Goal: Task Accomplishment & Management: Use online tool/utility

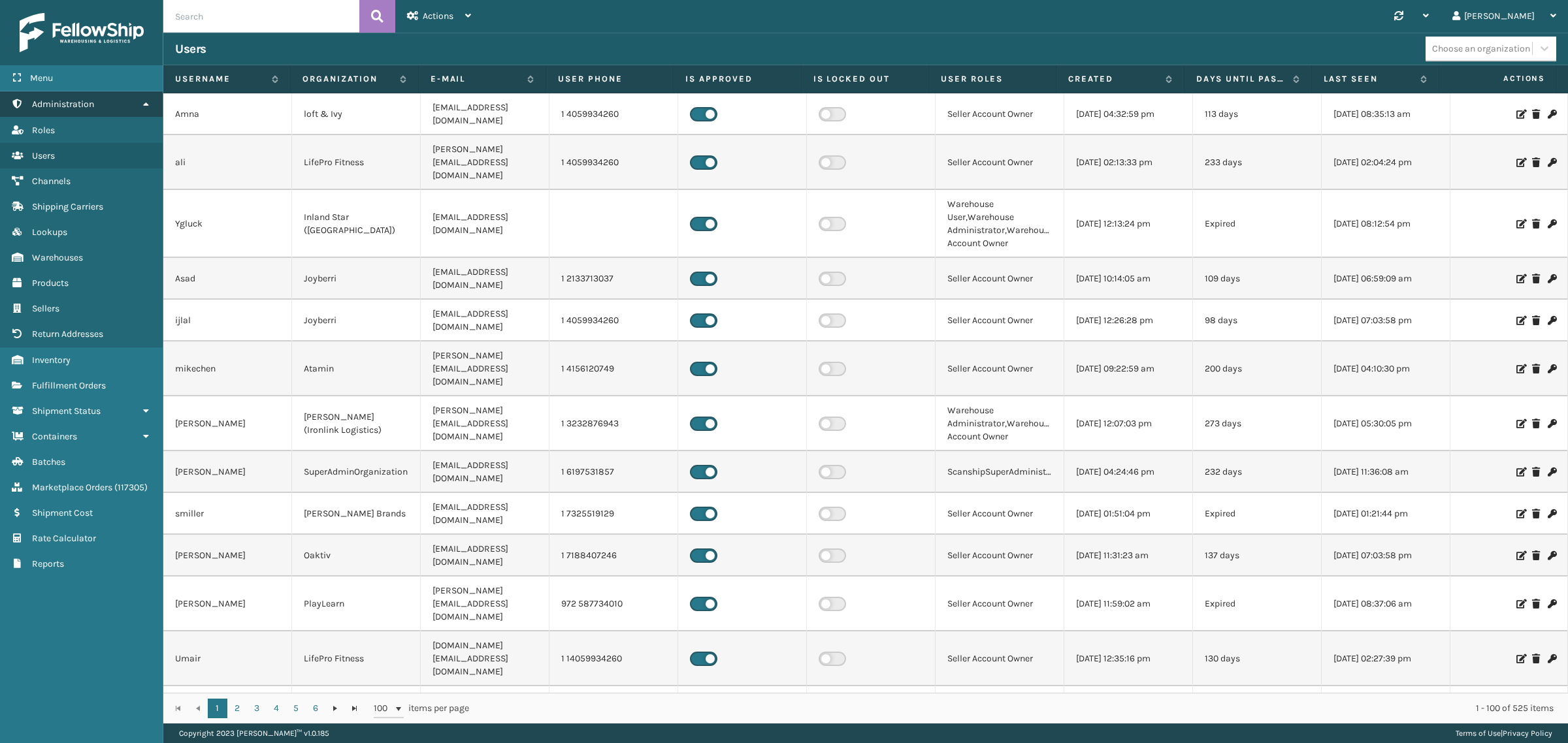
click at [148, 102] on icon at bounding box center [145, 104] width 11 height 9
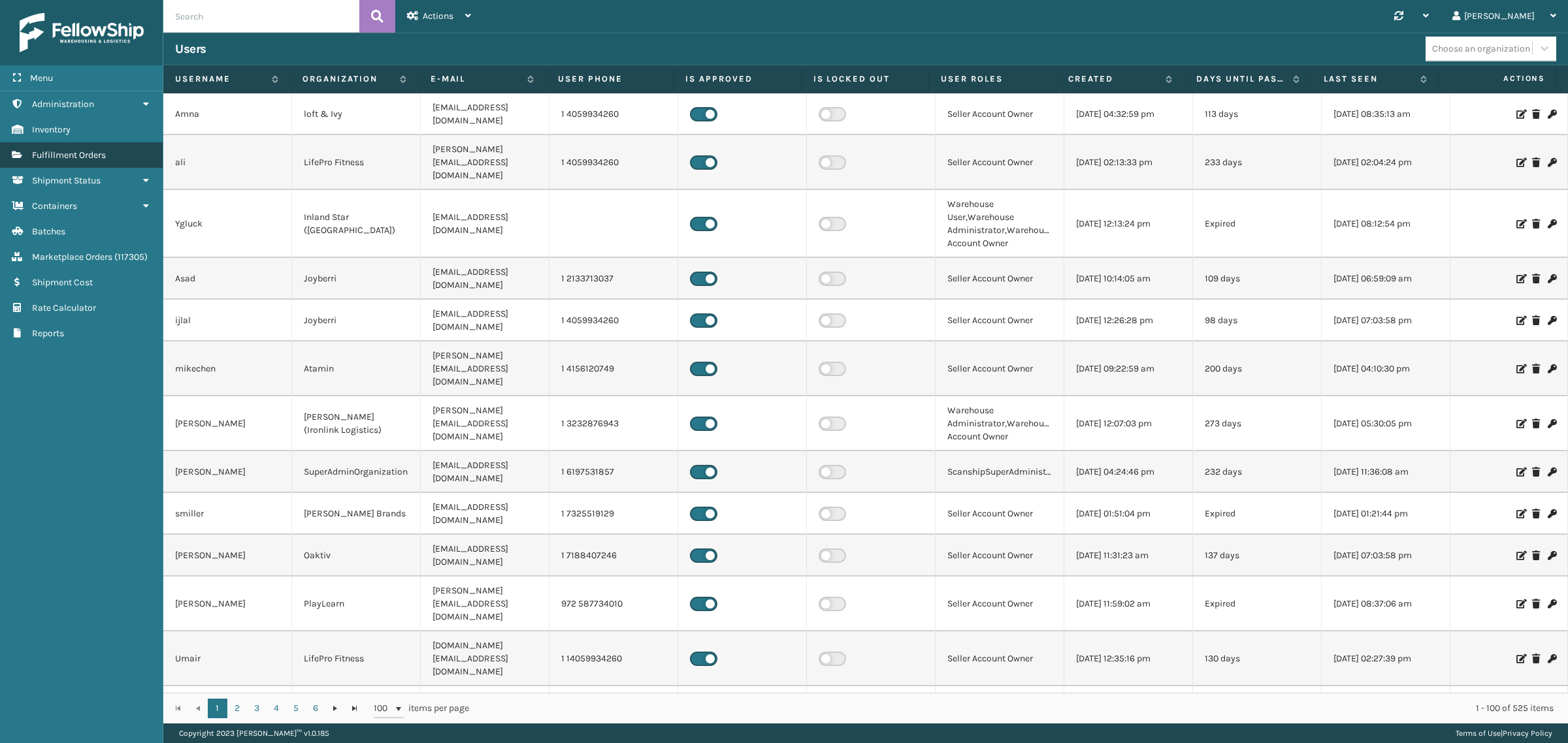
click at [109, 150] on link "Fulfillment Orders" at bounding box center [81, 155] width 163 height 26
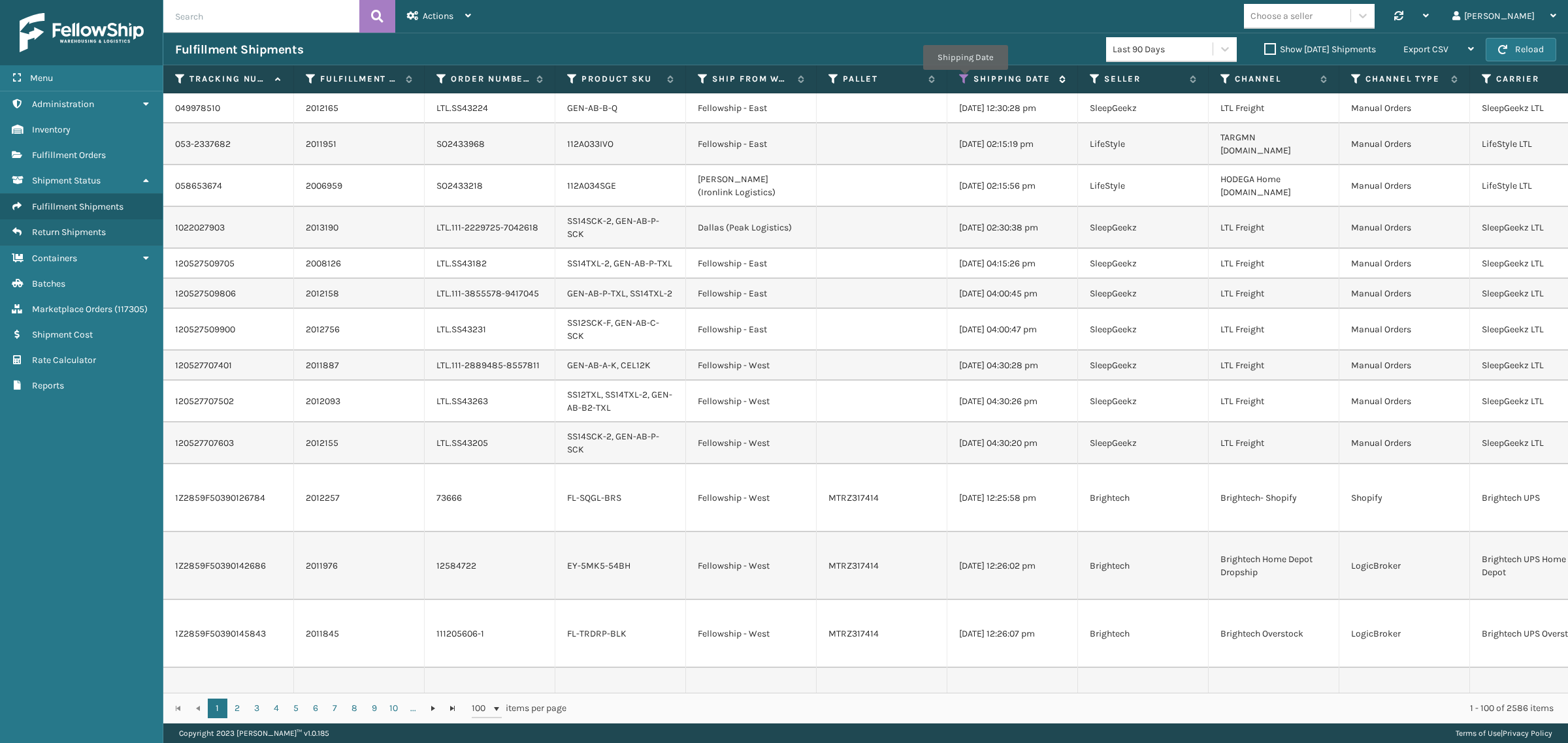
click at [965, 79] on icon at bounding box center [964, 79] width 11 height 12
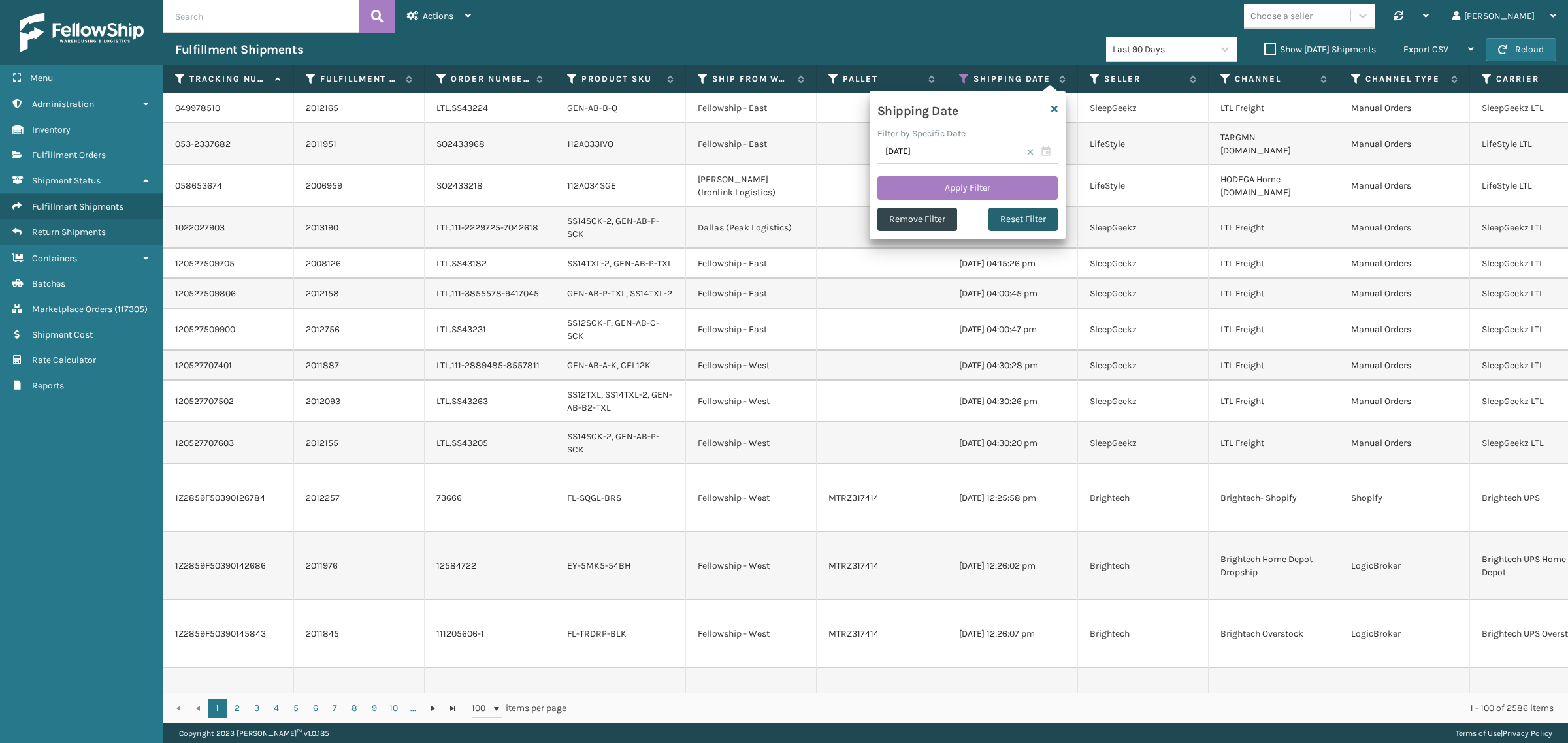
click at [1034, 221] on button "Reset Filter" at bounding box center [1022, 219] width 69 height 23
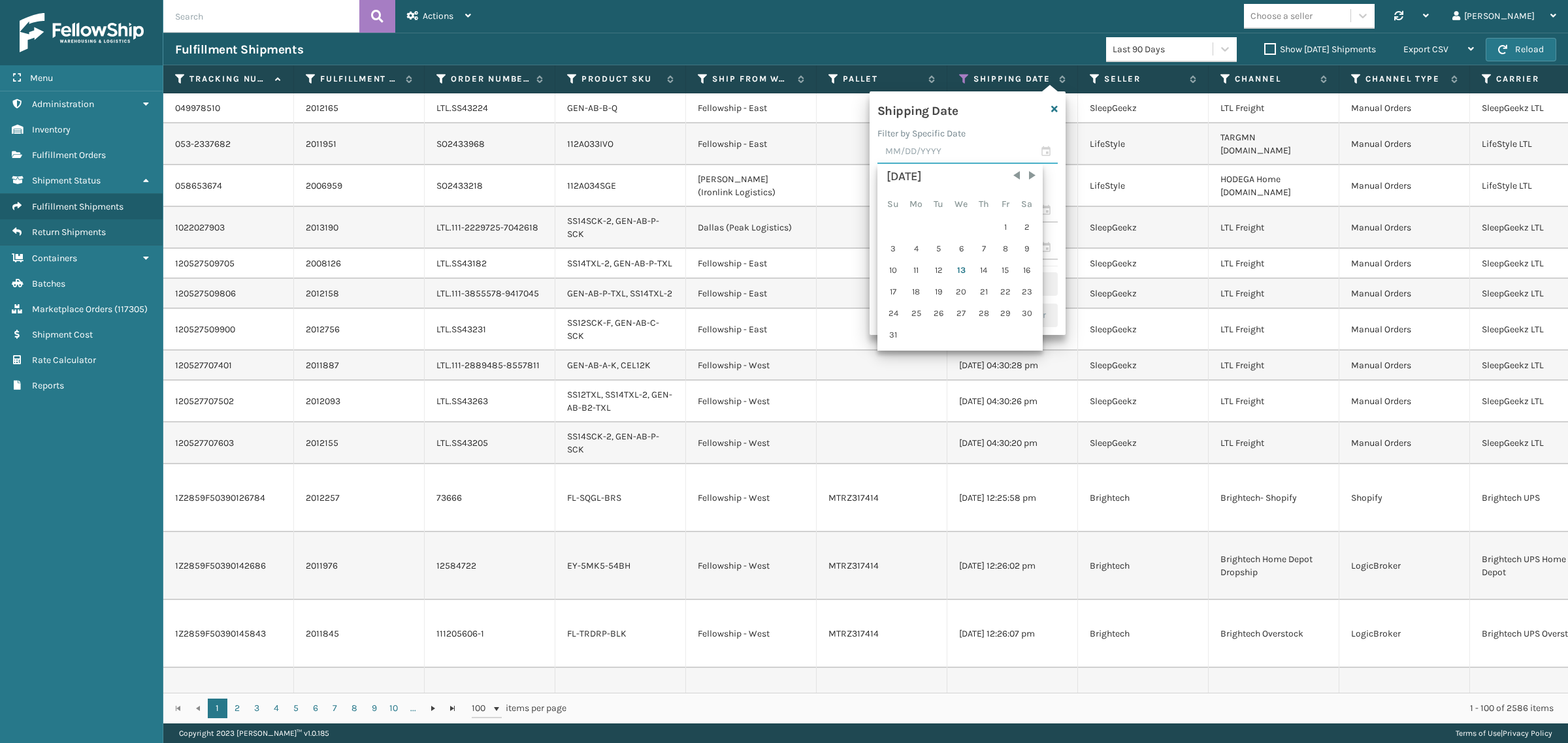
click at [944, 158] on input "text" at bounding box center [968, 152] width 180 height 23
click at [934, 268] on div "12" at bounding box center [939, 271] width 20 height 20
type input "[DATE]"
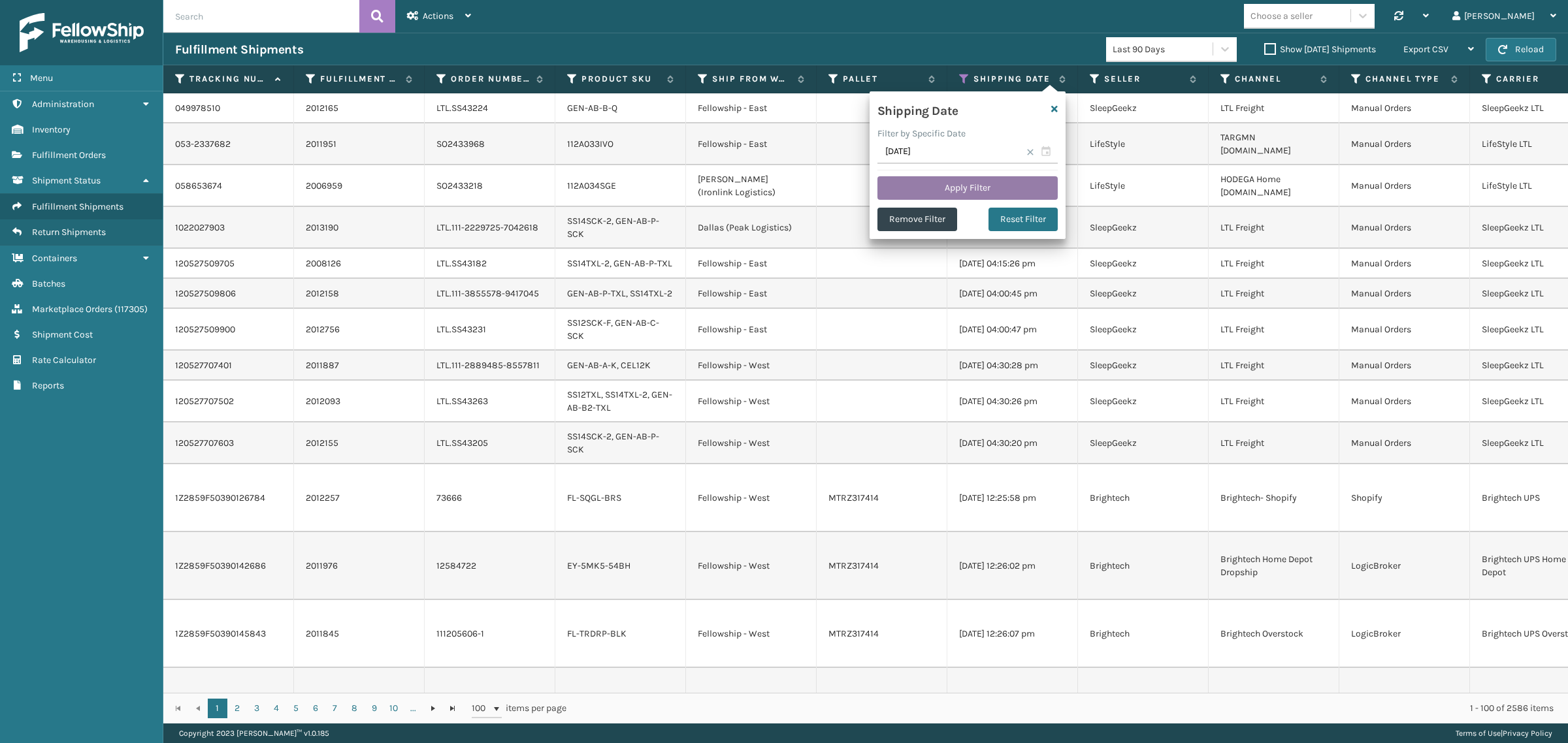
click at [951, 183] on button "Apply Filter" at bounding box center [968, 188] width 180 height 23
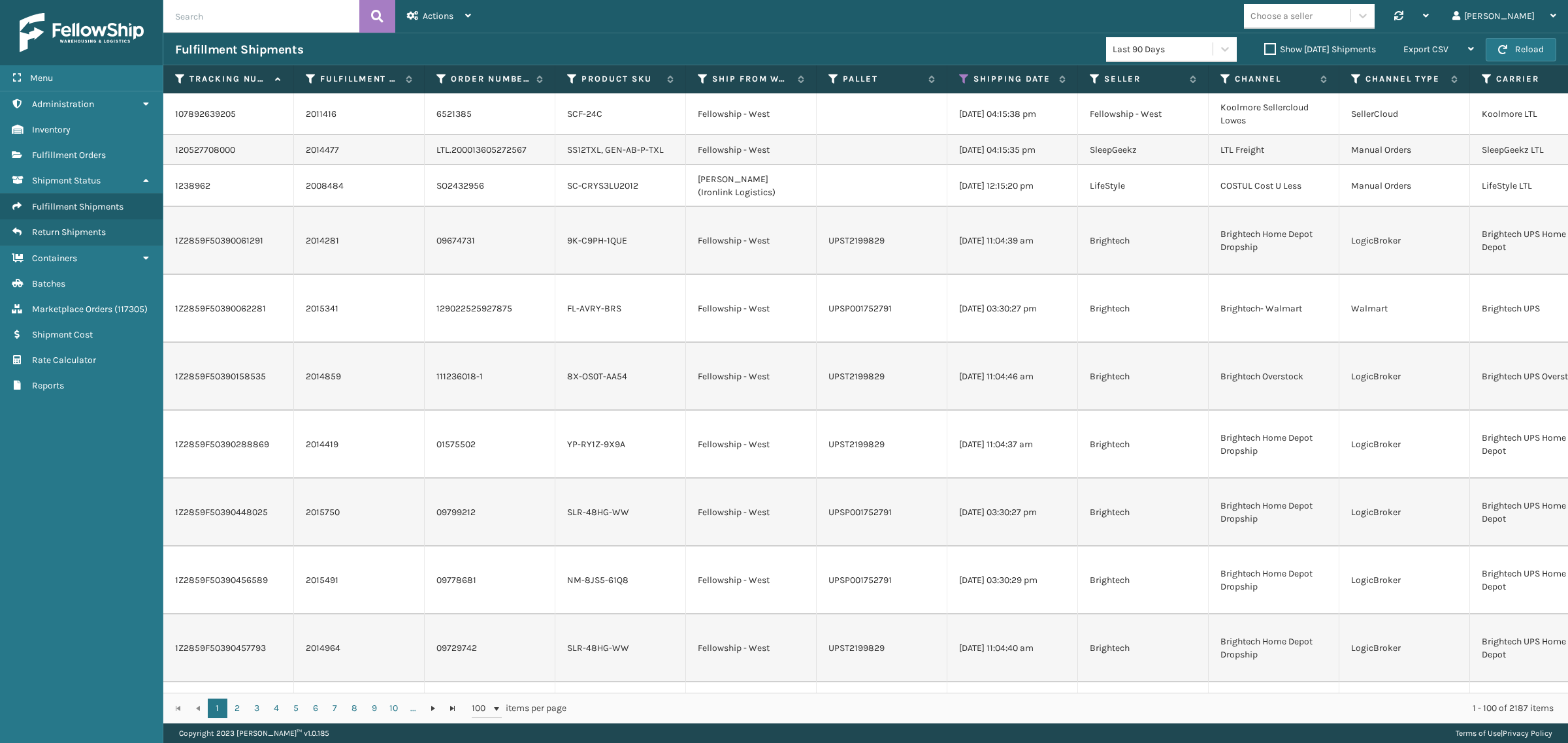
click at [1264, 44] on label "Show [DATE] Shipments" at bounding box center [1320, 49] width 112 height 11
click at [1264, 44] on input "Show [DATE] Shipments" at bounding box center [1264, 46] width 1 height 8
click at [1264, 44] on label "Show [DATE] Shipments" at bounding box center [1320, 49] width 112 height 11
click at [1264, 44] on input "Show [DATE] Shipments" at bounding box center [1264, 46] width 1 height 8
click at [1264, 44] on label "Show [DATE] Shipments" at bounding box center [1320, 49] width 112 height 11
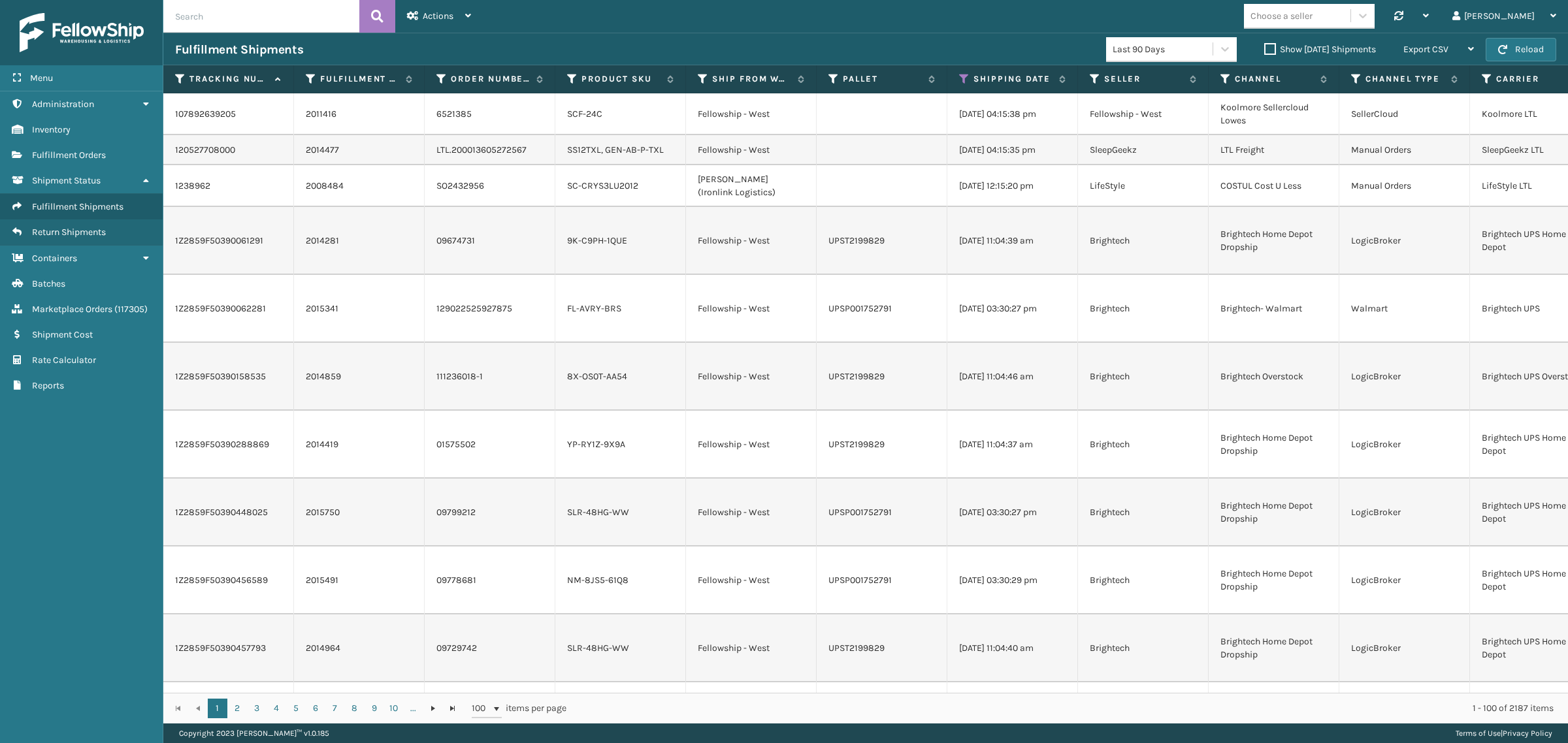
click at [1264, 44] on input "Show [DATE] Shipments" at bounding box center [1264, 46] width 1 height 8
click at [1264, 47] on label "Show [DATE] Shipments" at bounding box center [1320, 49] width 112 height 11
click at [1264, 47] on input "Show [DATE] Shipments" at bounding box center [1264, 46] width 1 height 8
click at [1453, 53] on div "Export CSV" at bounding box center [1438, 49] width 71 height 32
click at [1462, 109] on li "Export All Pages" at bounding box center [1397, 120] width 175 height 35
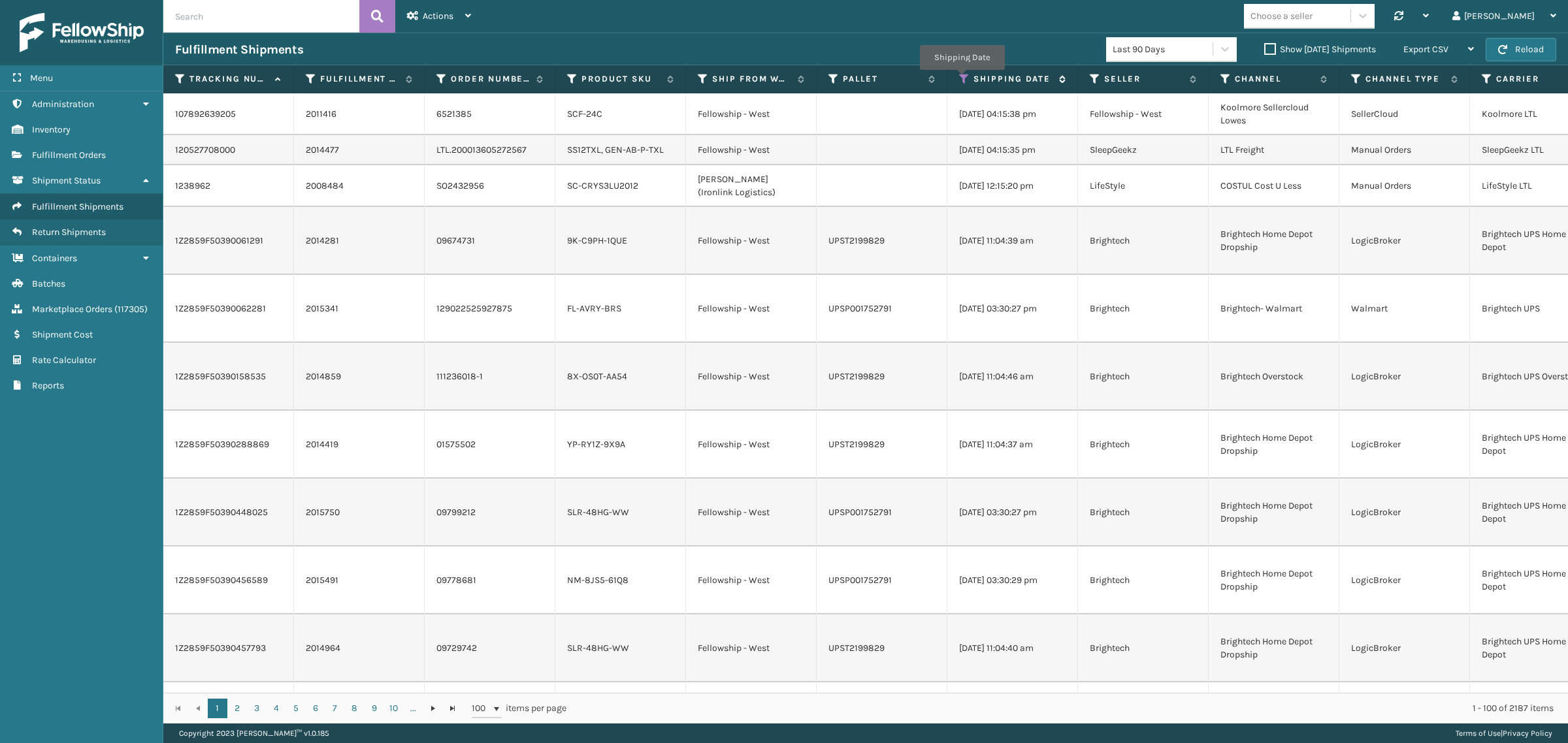
click at [962, 79] on icon at bounding box center [964, 79] width 11 height 12
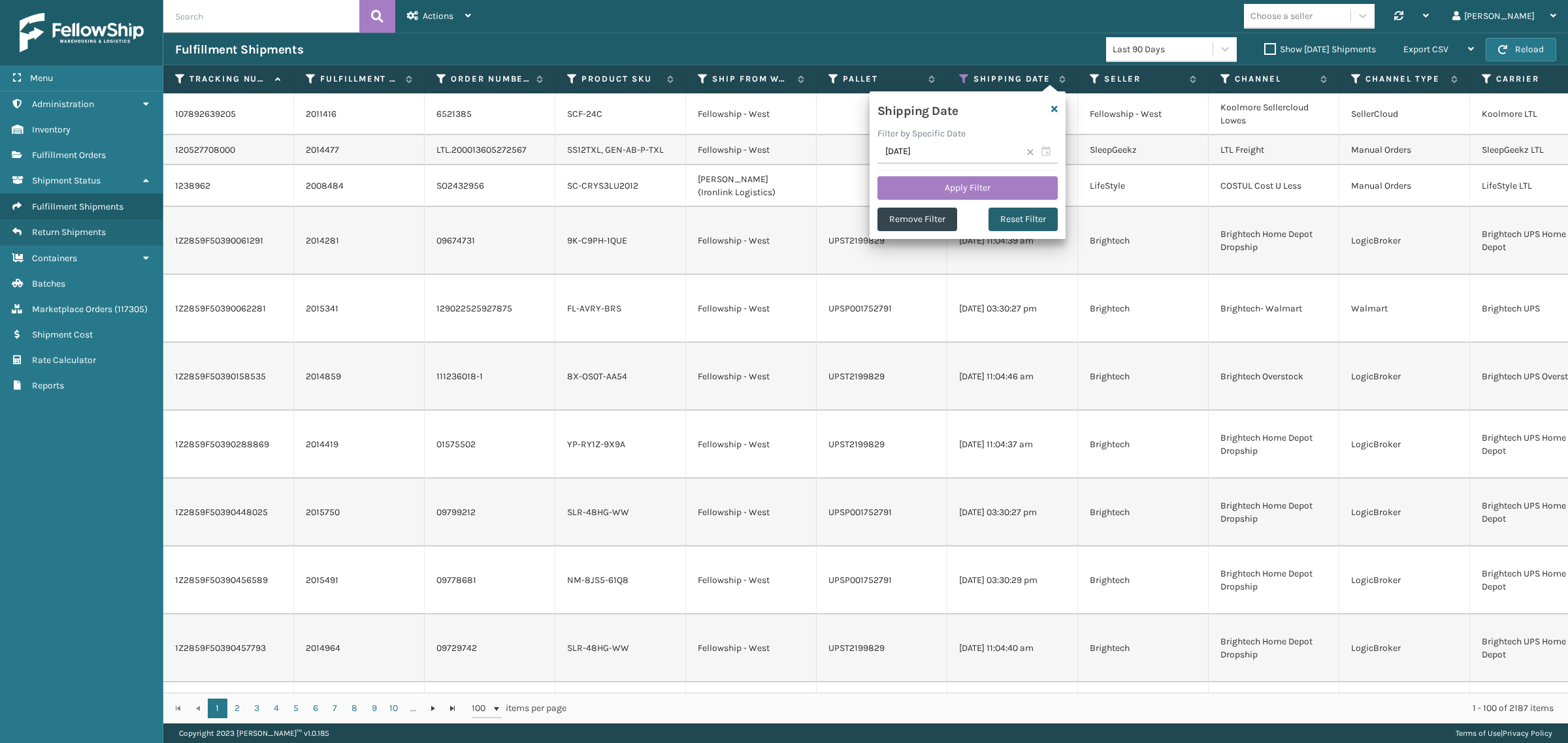
click at [1028, 208] on button "Reset Filter" at bounding box center [1022, 219] width 69 height 23
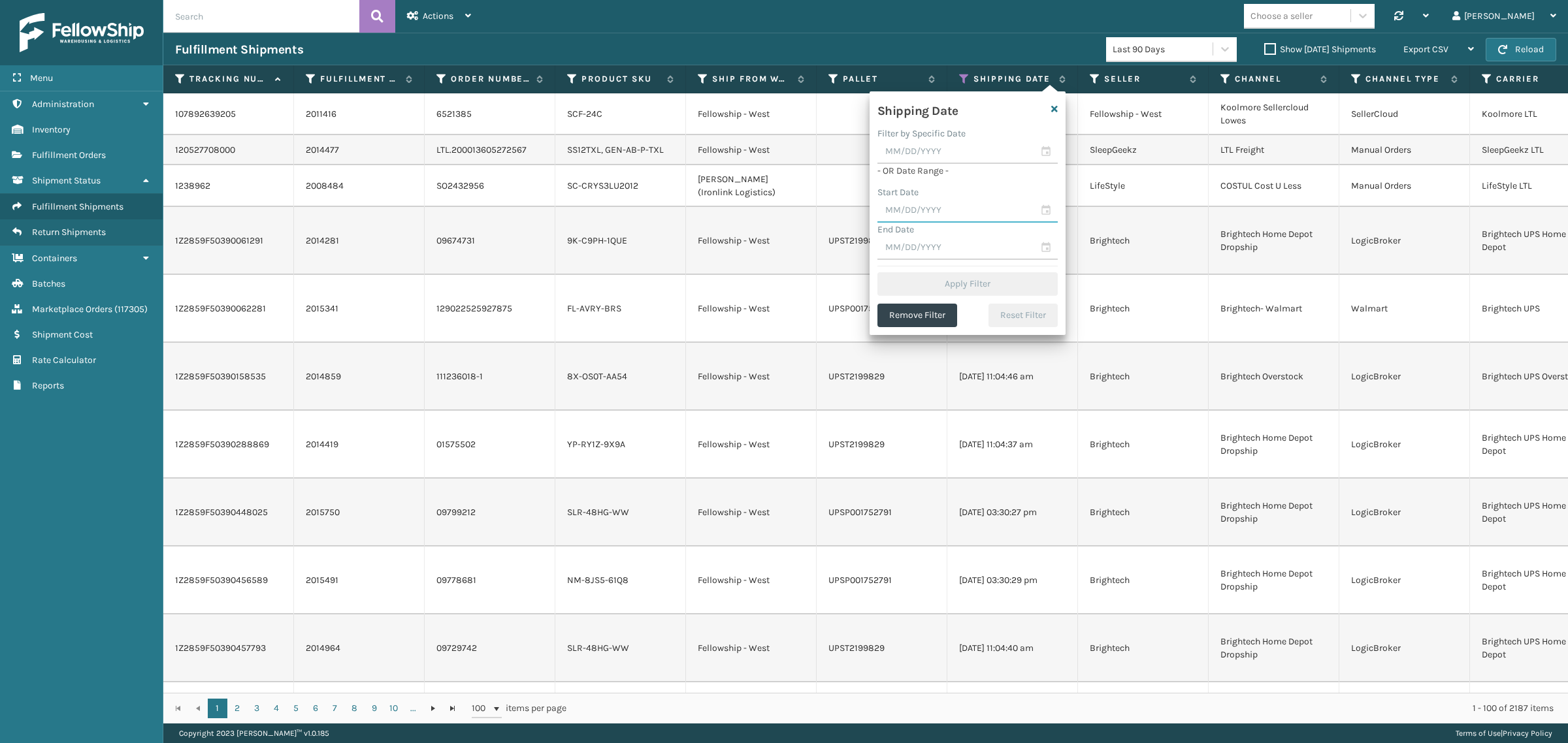
click at [918, 203] on input "text" at bounding box center [968, 211] width 180 height 23
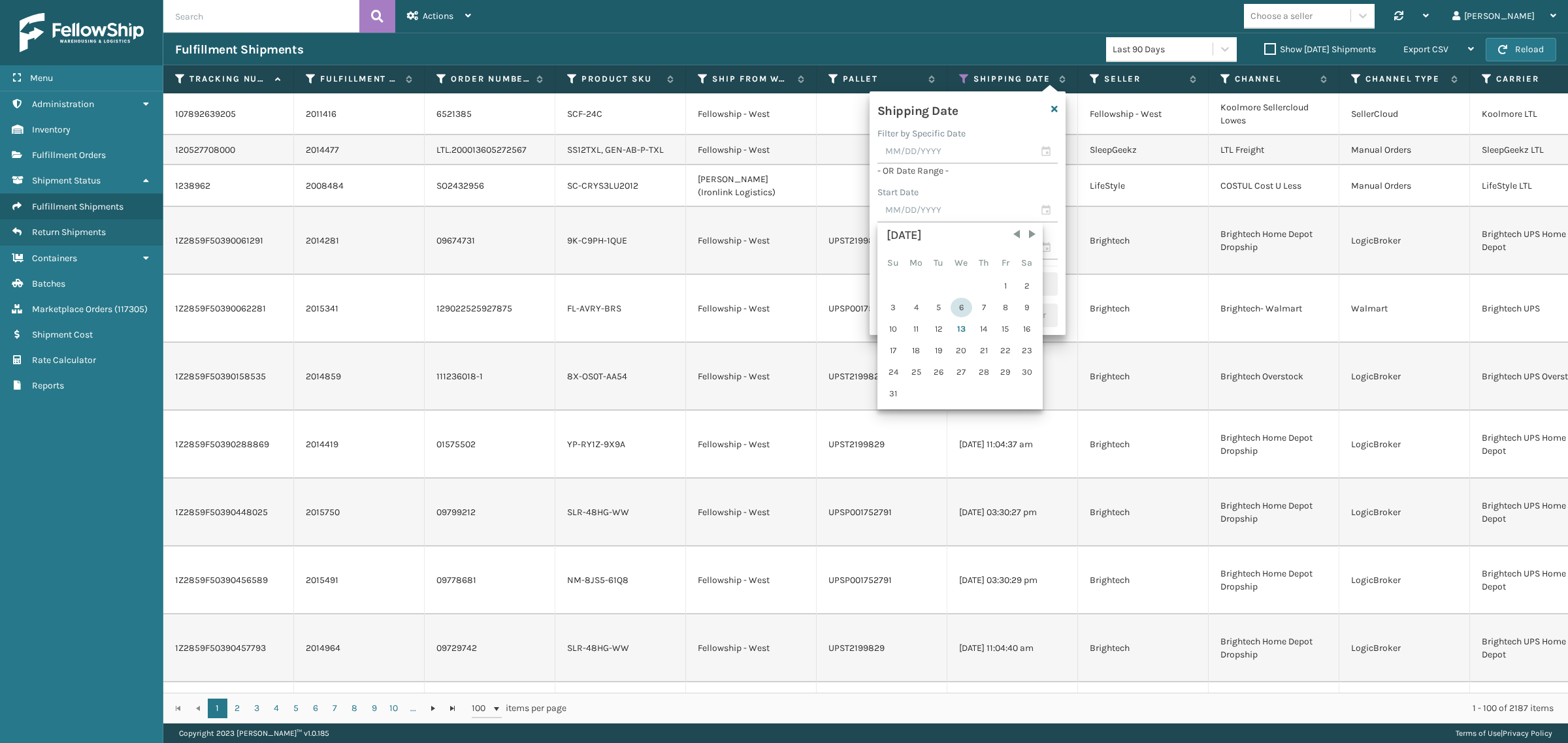
click at [959, 302] on div "6" at bounding box center [962, 308] width 22 height 20
type input "[DATE]"
click at [951, 186] on input "text" at bounding box center [968, 189] width 180 height 23
click at [936, 304] on div "12" at bounding box center [939, 308] width 20 height 20
type input "[DATE]"
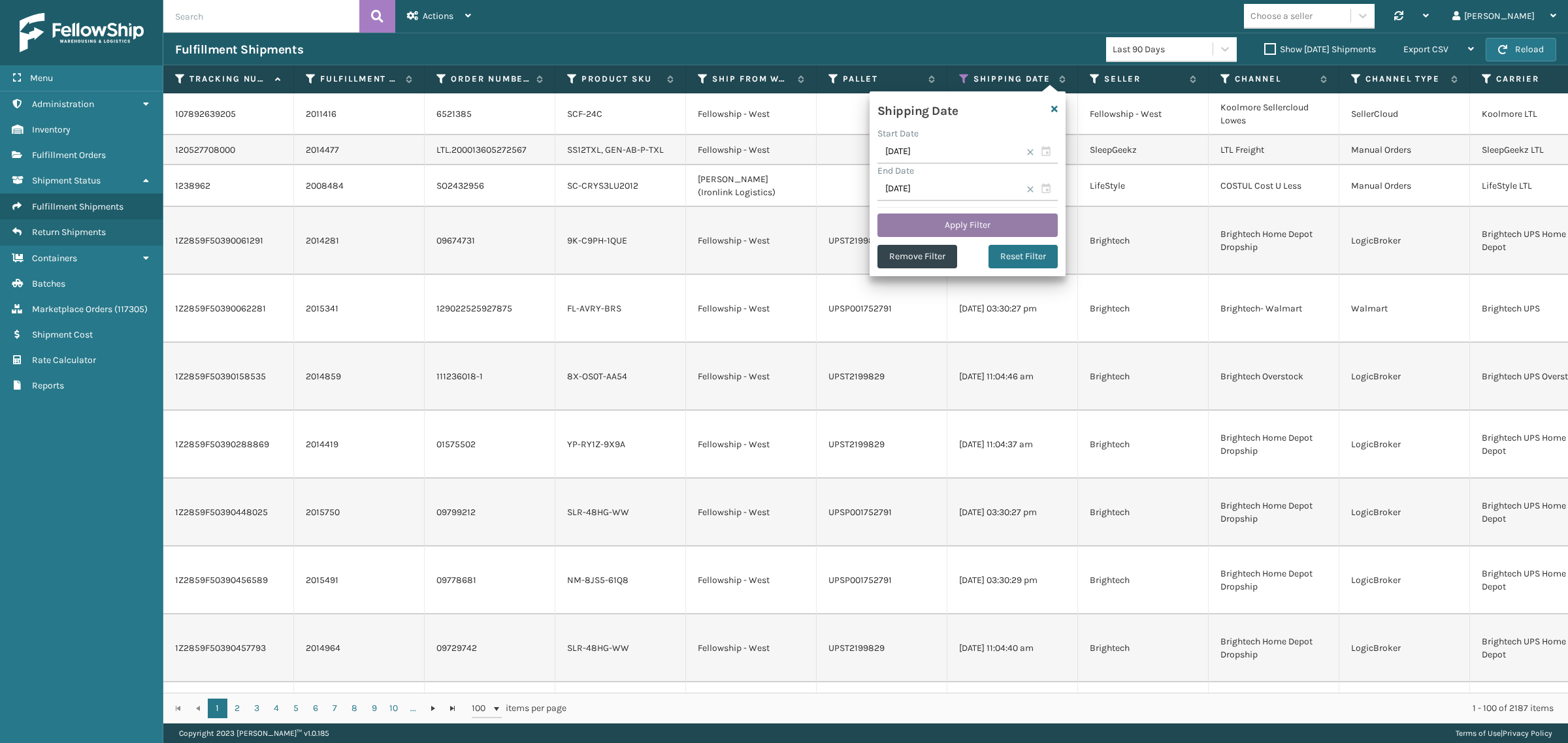
click at [949, 219] on button "Apply Filter" at bounding box center [968, 225] width 180 height 23
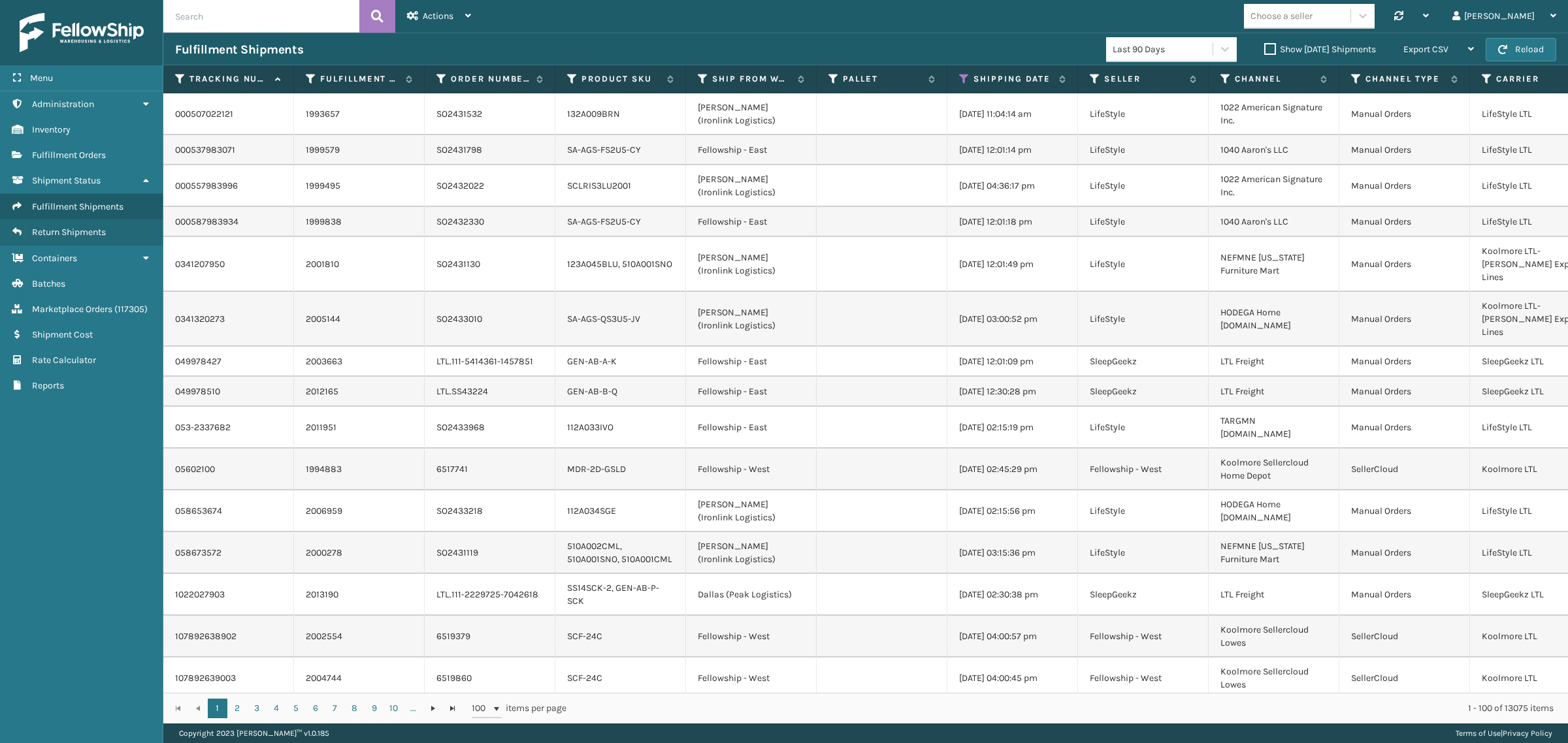
click at [1255, 42] on div "Show [DATE] Shipments" at bounding box center [1322, 49] width 140 height 16
click at [1264, 47] on label "Show [DATE] Shipments" at bounding box center [1320, 49] width 112 height 11
click at [1264, 47] on input "Show [DATE] Shipments" at bounding box center [1264, 46] width 1 height 8
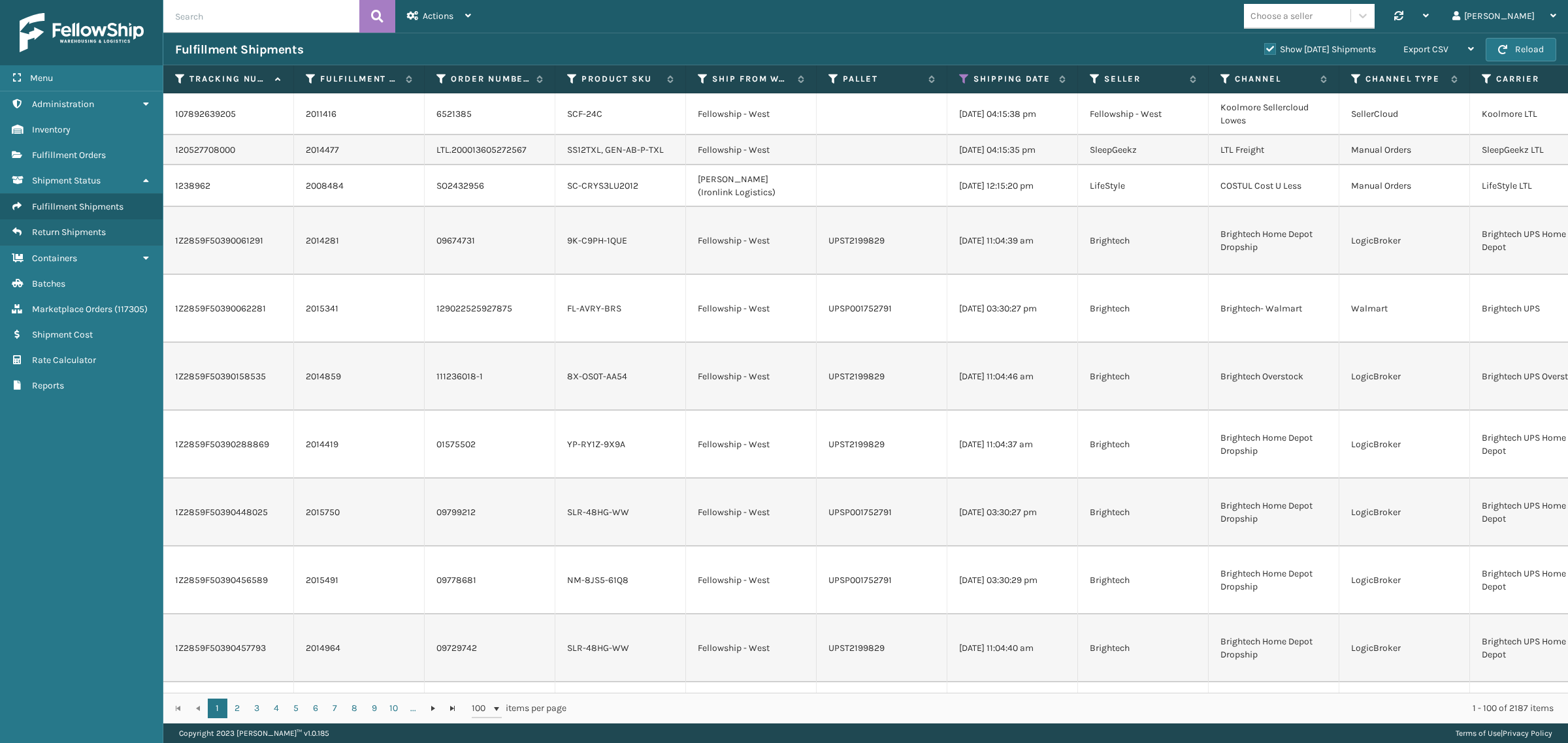
click at [1264, 47] on label "Show [DATE] Shipments" at bounding box center [1320, 49] width 112 height 11
click at [1264, 47] on input "Show [DATE] Shipments" at bounding box center [1264, 46] width 1 height 8
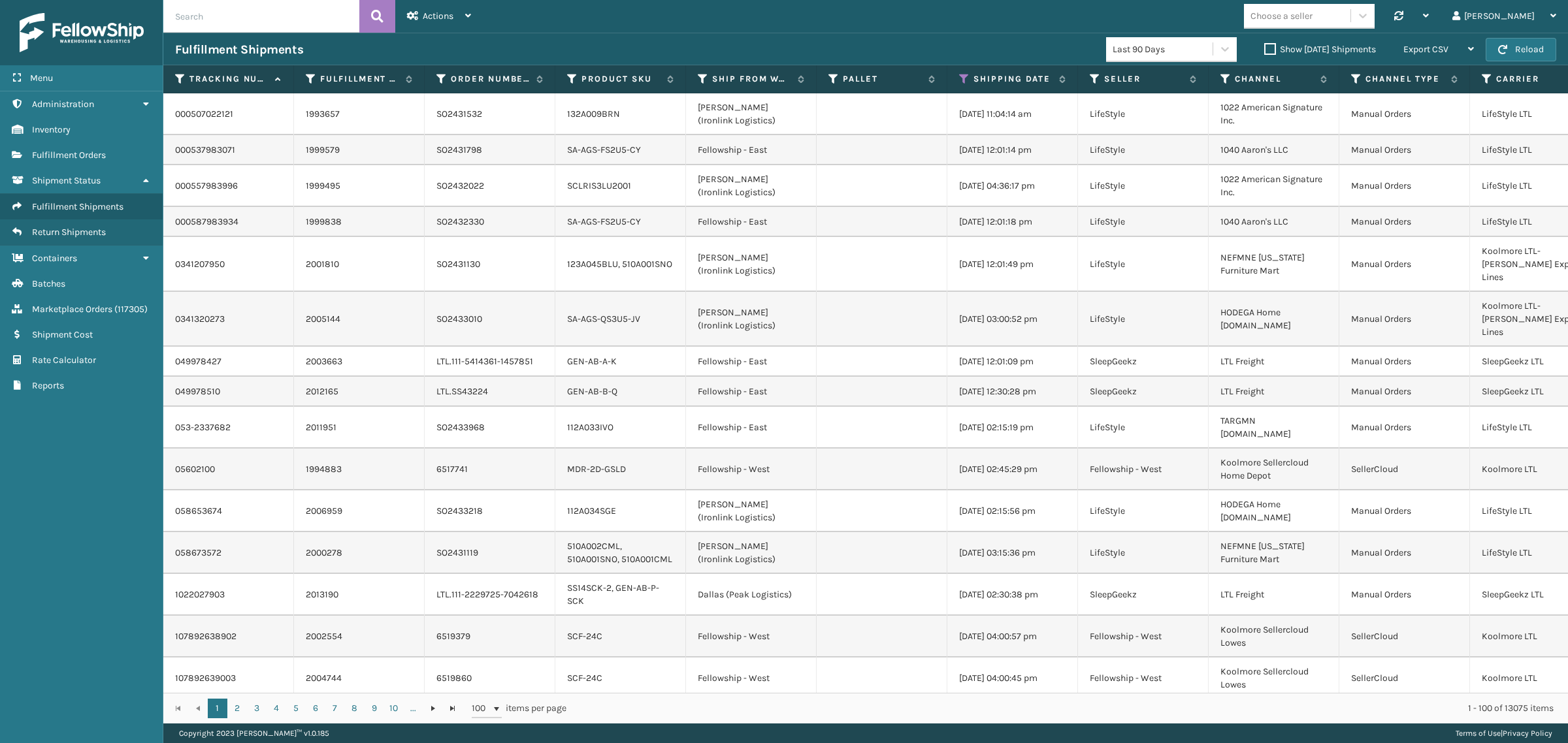
click at [1264, 49] on label "Show [DATE] Shipments" at bounding box center [1320, 49] width 112 height 11
click at [1264, 49] on input "Show [DATE] Shipments" at bounding box center [1264, 46] width 1 height 8
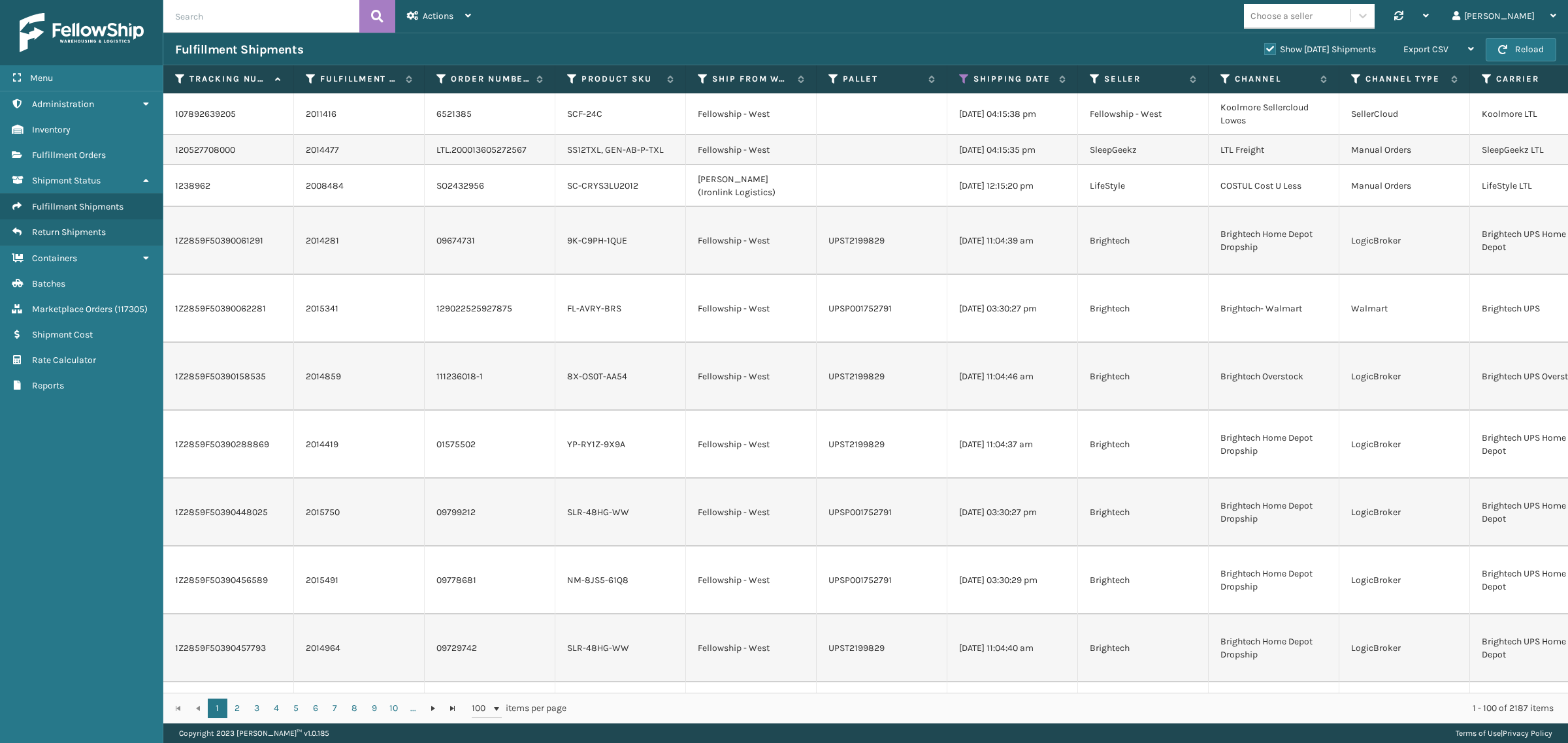
click at [1264, 51] on label "Show [DATE] Shipments" at bounding box center [1320, 49] width 112 height 11
click at [1264, 51] on input "Show [DATE] Shipments" at bounding box center [1264, 46] width 1 height 8
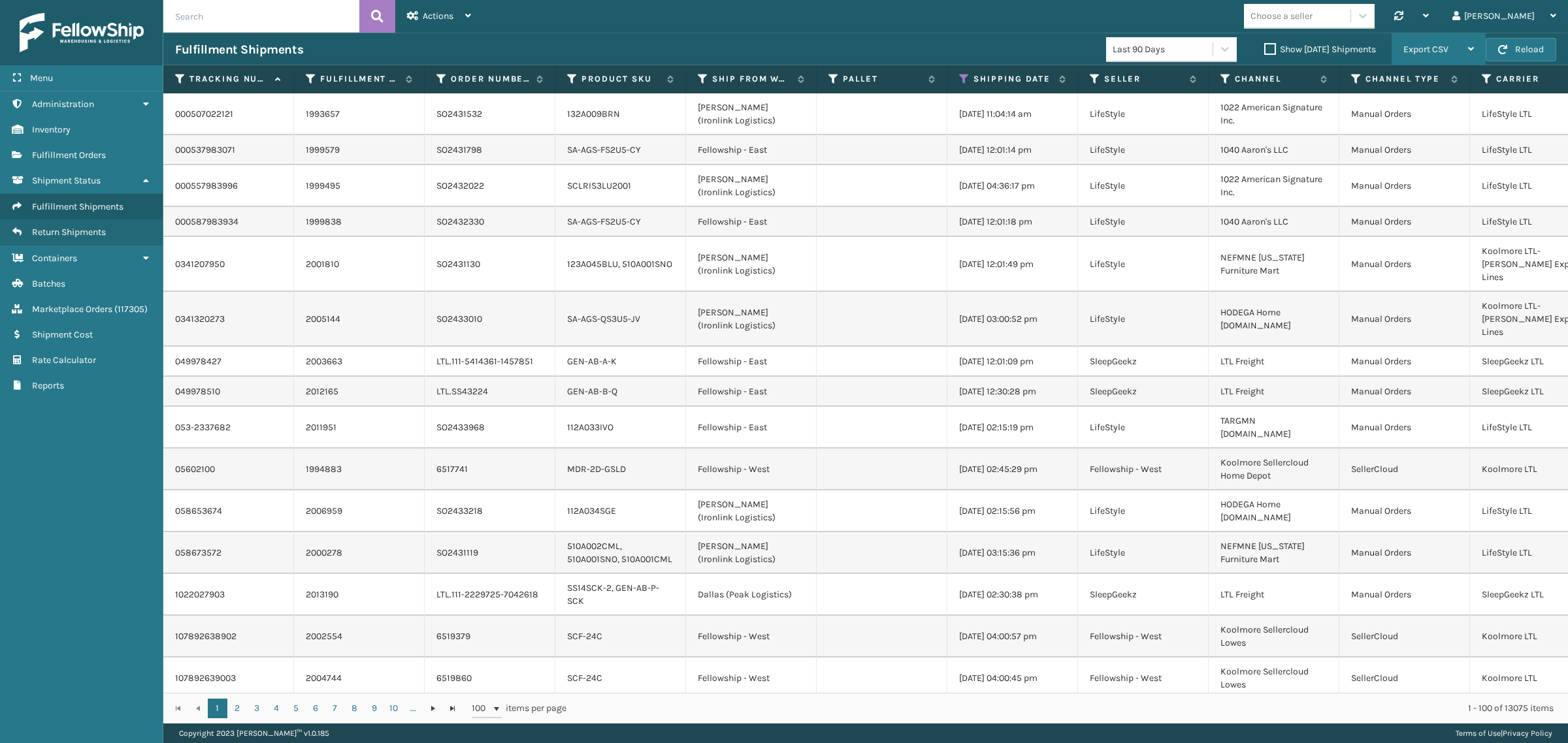
click at [1453, 44] on div "Export CSV" at bounding box center [1438, 49] width 71 height 32
click at [1438, 116] on li "Export All Pages" at bounding box center [1397, 120] width 175 height 35
click at [965, 78] on icon at bounding box center [964, 79] width 11 height 12
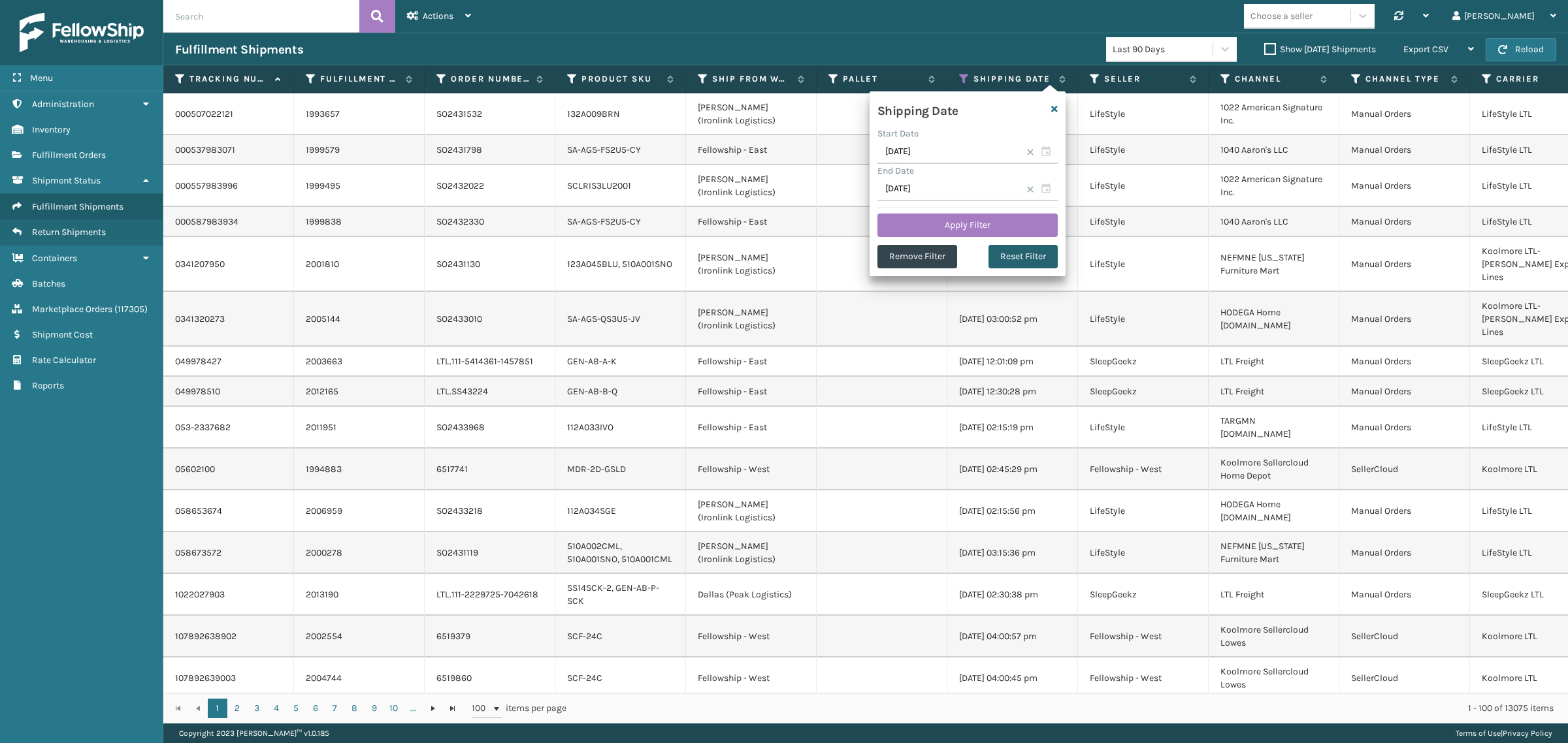
click at [1031, 259] on button "Reset Filter" at bounding box center [1022, 257] width 69 height 23
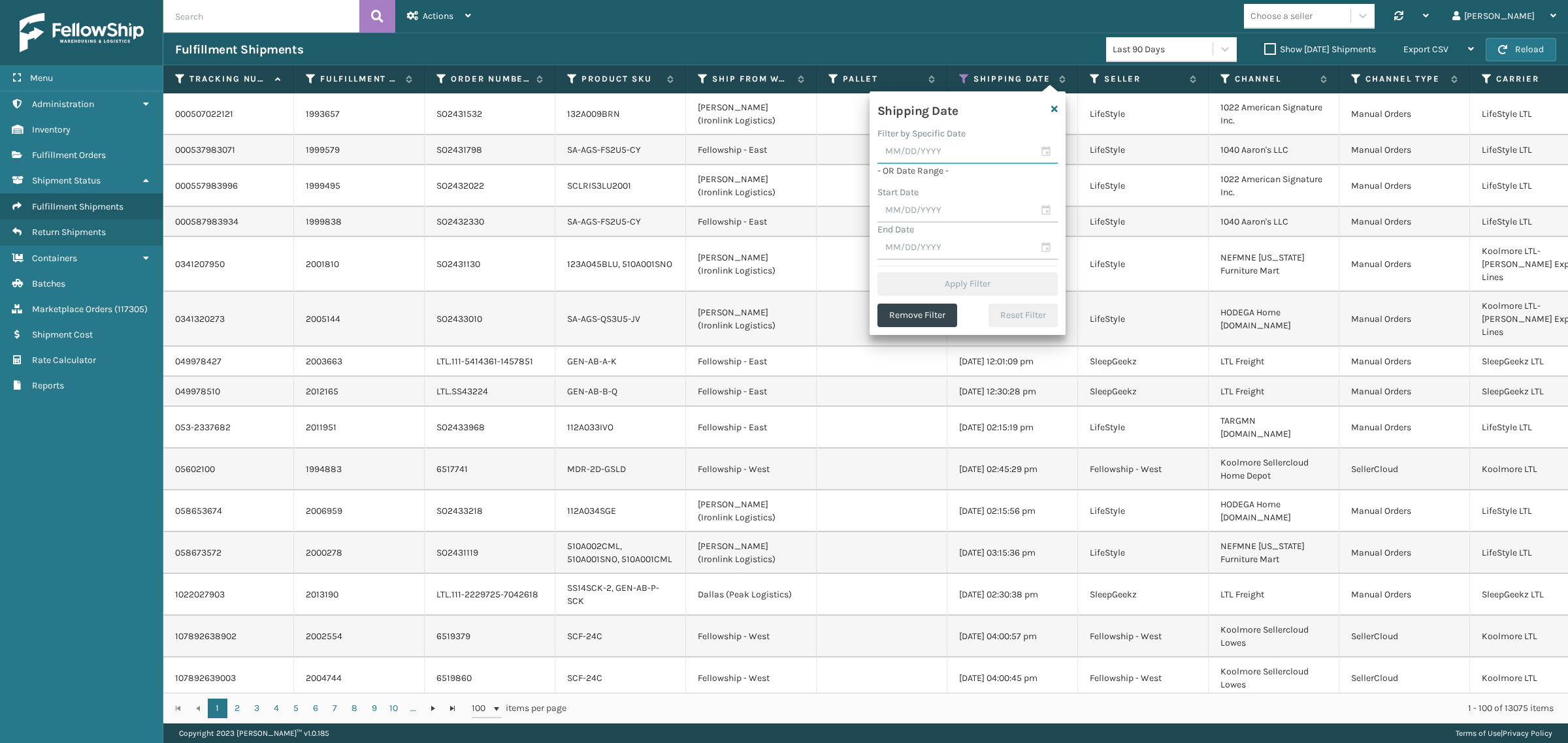
click at [945, 154] on input "text" at bounding box center [968, 152] width 180 height 23
click at [933, 266] on div "12" at bounding box center [939, 271] width 20 height 20
type input "[DATE]"
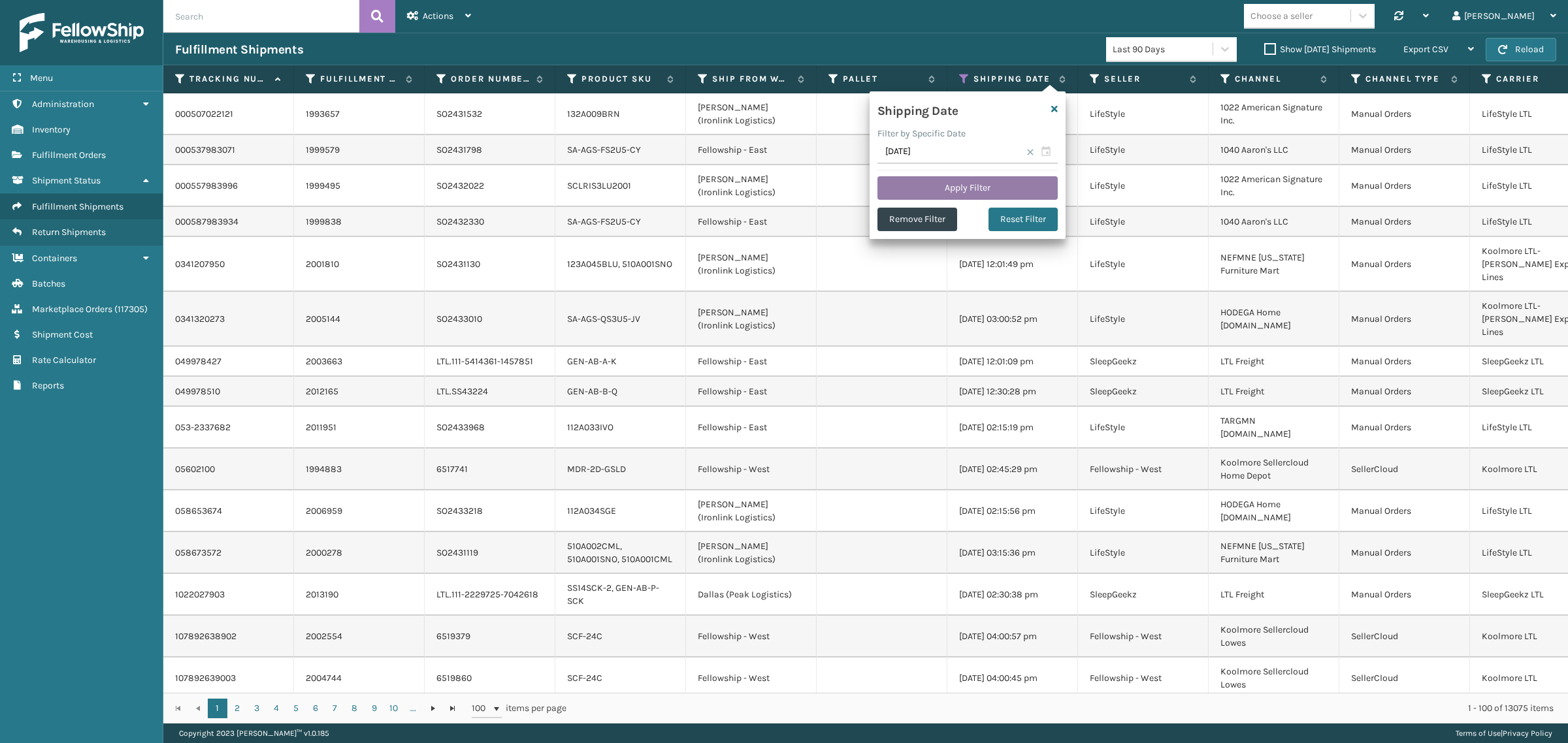
click at [963, 182] on button "Apply Filter" at bounding box center [968, 188] width 180 height 23
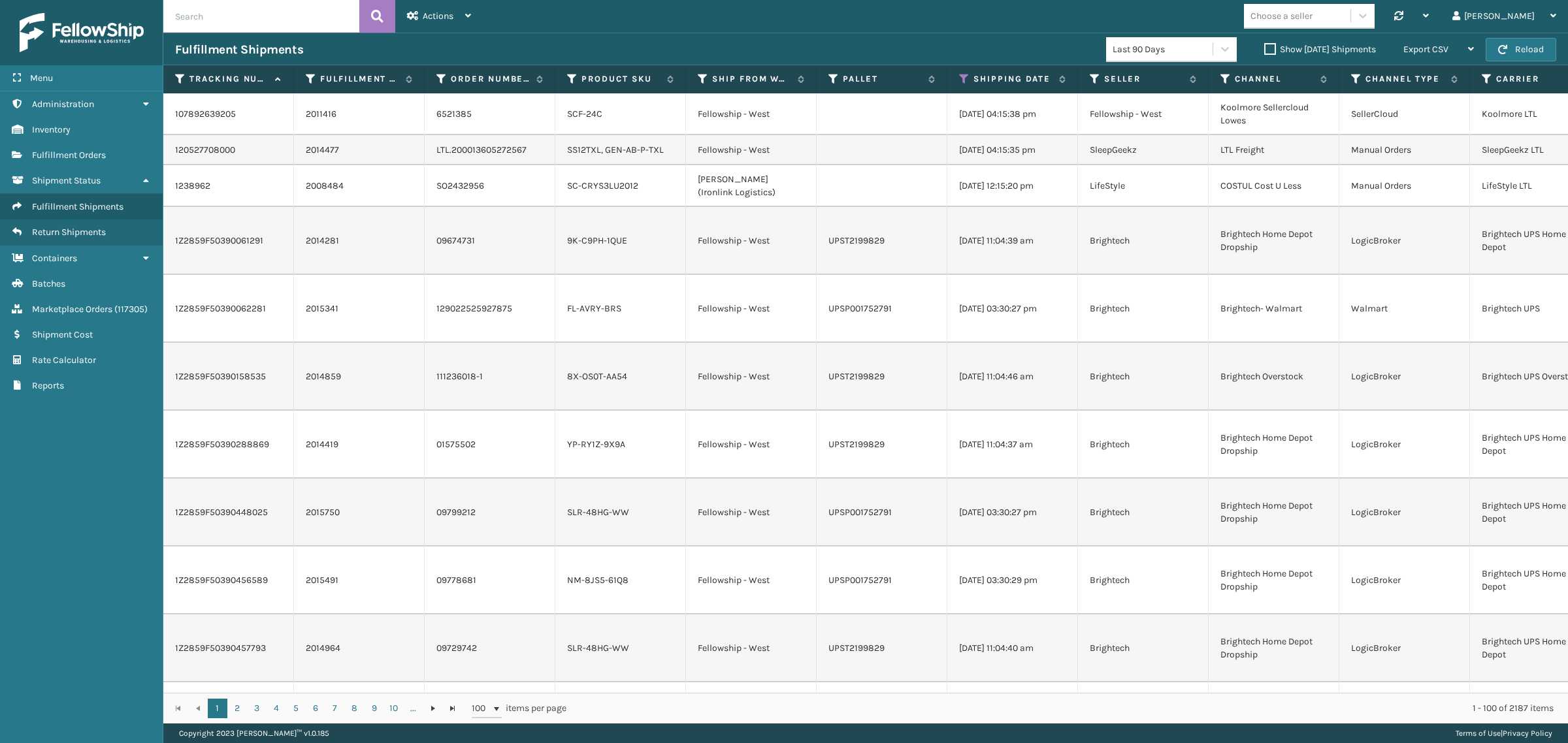
click at [1264, 46] on label "Show [DATE] Shipments" at bounding box center [1320, 49] width 112 height 11
click at [1264, 46] on input "Show [DATE] Shipments" at bounding box center [1264, 46] width 1 height 8
click at [1264, 50] on label "Show [DATE] Shipments" at bounding box center [1320, 49] width 112 height 11
click at [1264, 50] on input "Show [DATE] Shipments" at bounding box center [1264, 46] width 1 height 8
